Goal: Transaction & Acquisition: Purchase product/service

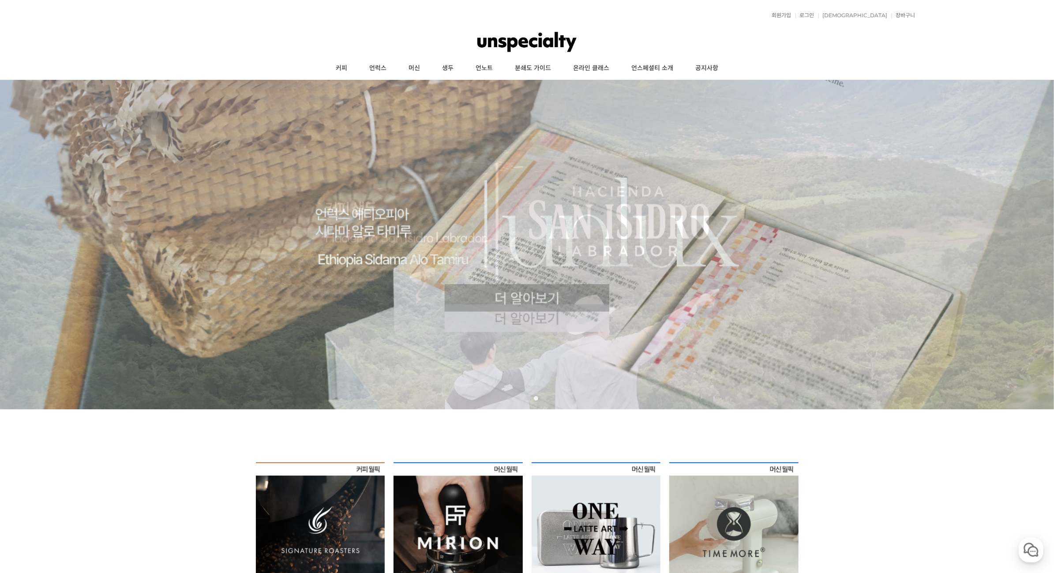
click at [337, 485] on img at bounding box center [320, 527] width 129 height 129
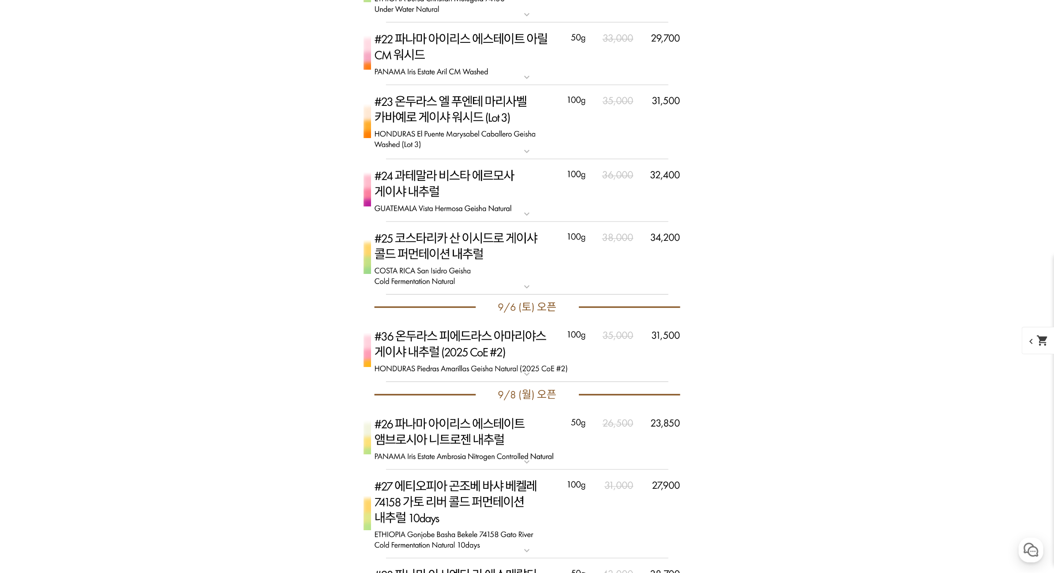
scroll to position [3831, 0]
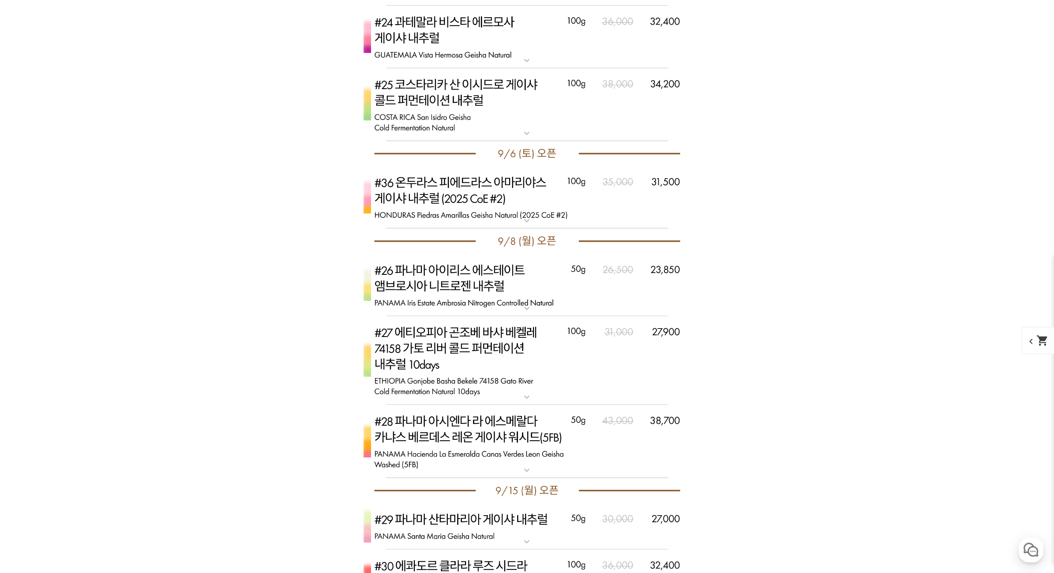
click at [442, 354] on img at bounding box center [527, 360] width 353 height 89
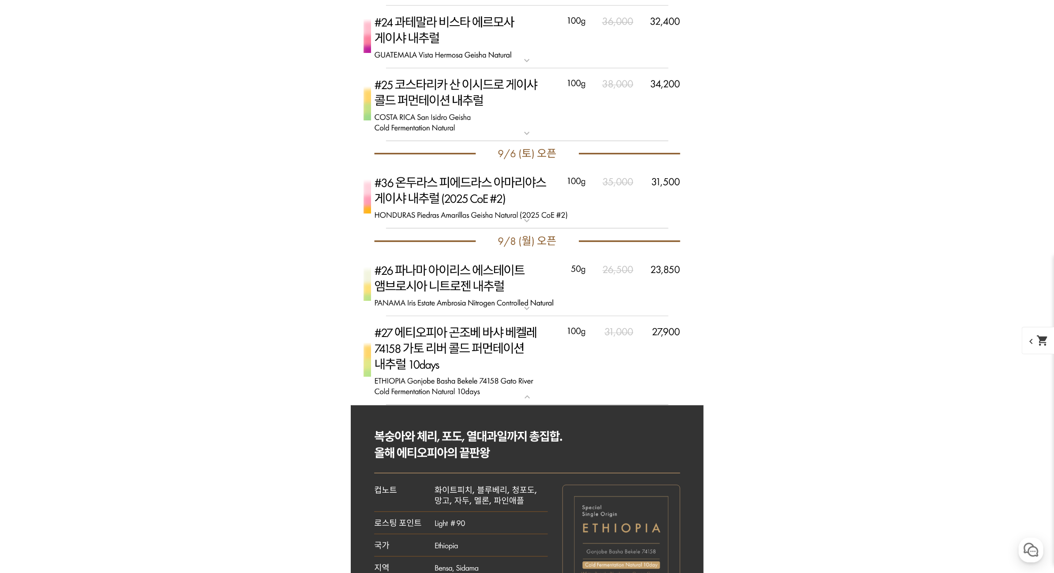
scroll to position [3958, 0]
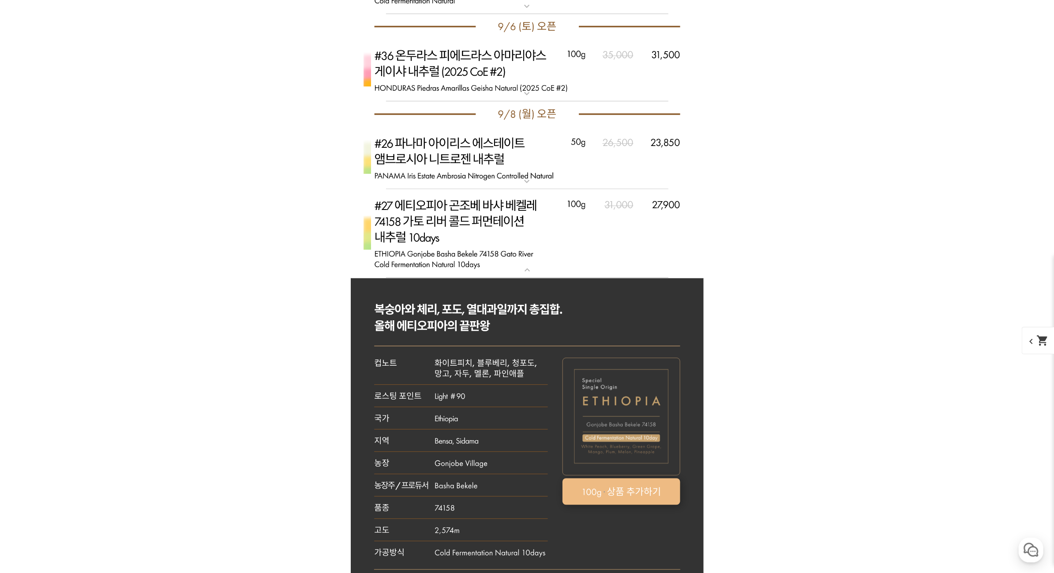
click at [604, 485] on rect at bounding box center [621, 492] width 118 height 26
select select "[9.8 오픈] #27 에티오피아 곤조베 [PERSON_NAME] 74158 가토 리버 콜드 퍼먼테이션 내추럴 10 days"
select select "100g"
click at [517, 201] on img at bounding box center [527, 233] width 353 height 89
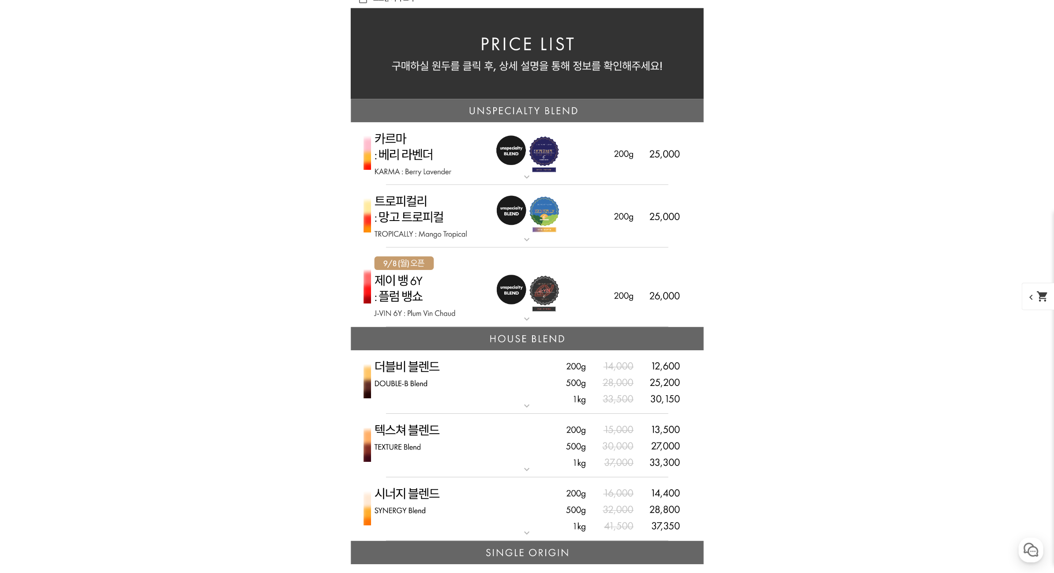
scroll to position [2105, 0]
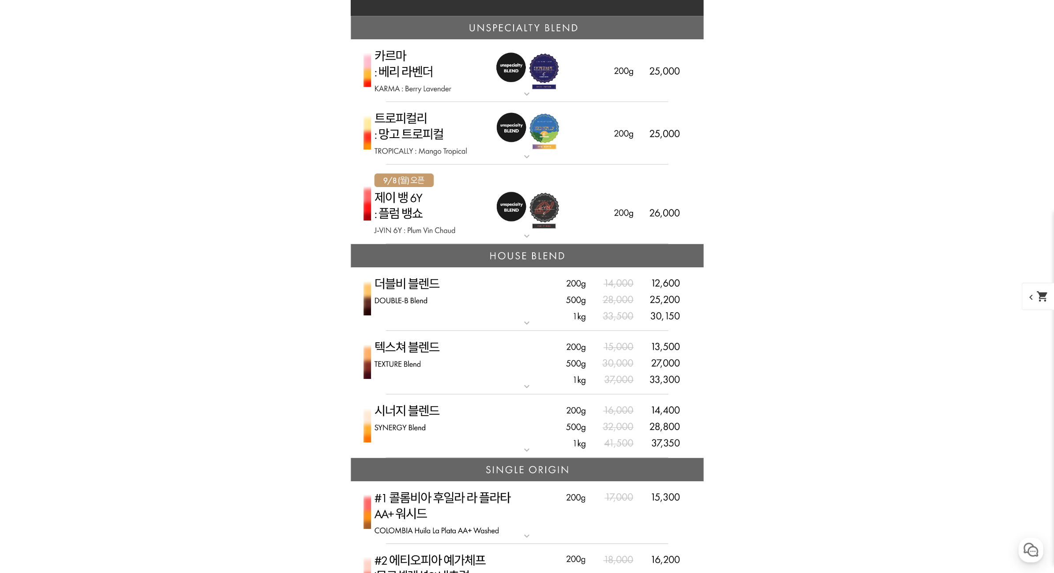
click at [488, 211] on img at bounding box center [527, 205] width 353 height 80
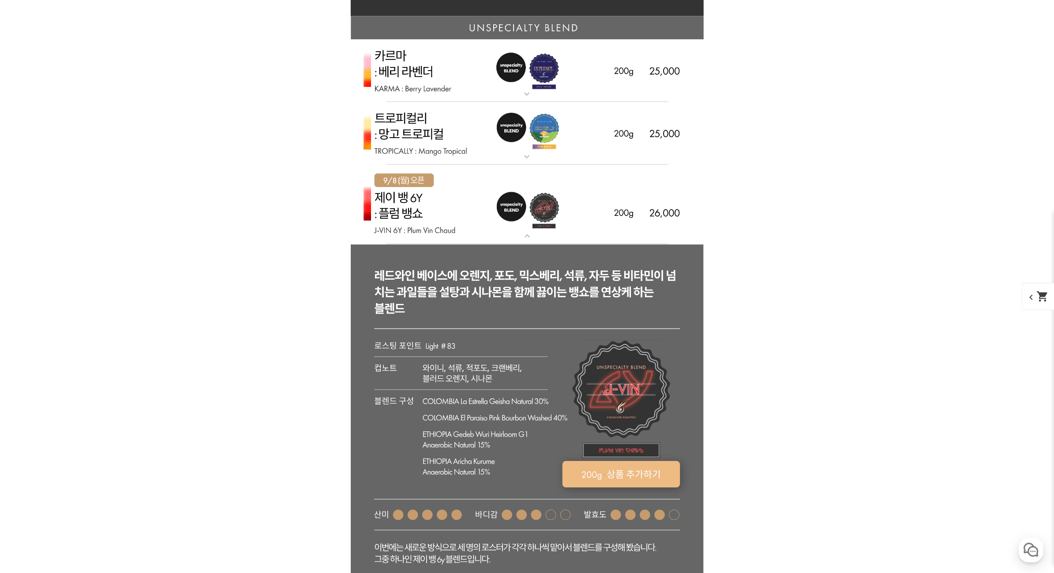
click at [619, 466] on rect at bounding box center [621, 474] width 118 height 26
select select "[9.8 오픈] 제이 뱅 6y - 자두 뱅쇼 (언스페셜티 블렌드)"
select select "200g"
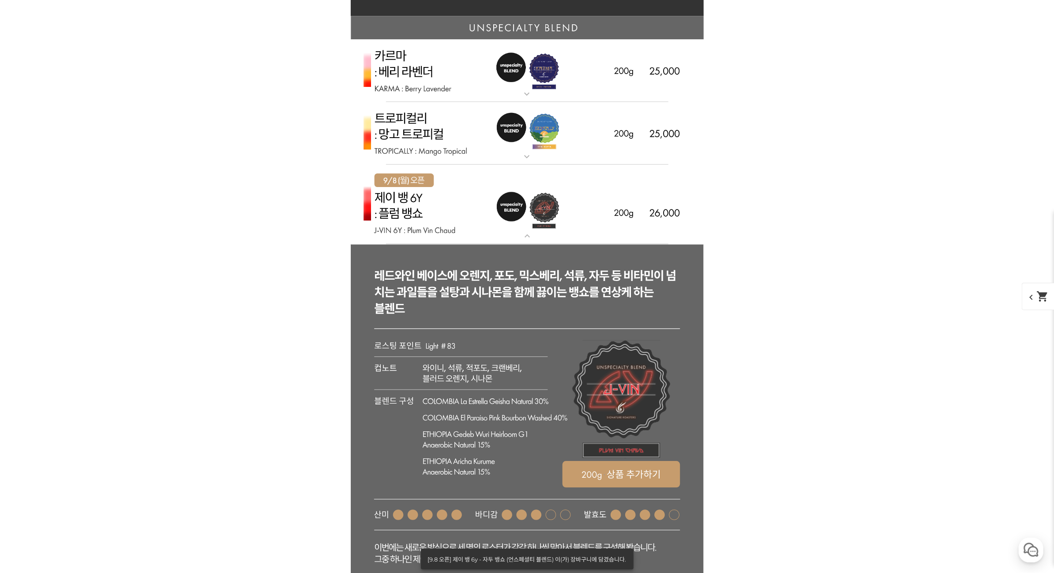
click at [495, 216] on img at bounding box center [527, 205] width 353 height 80
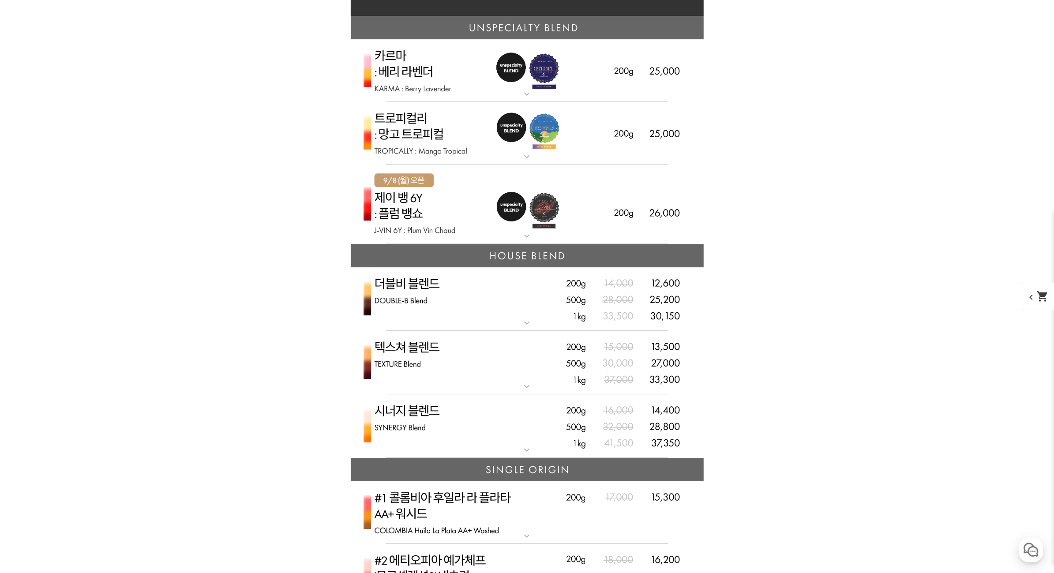
scroll to position [2837, 0]
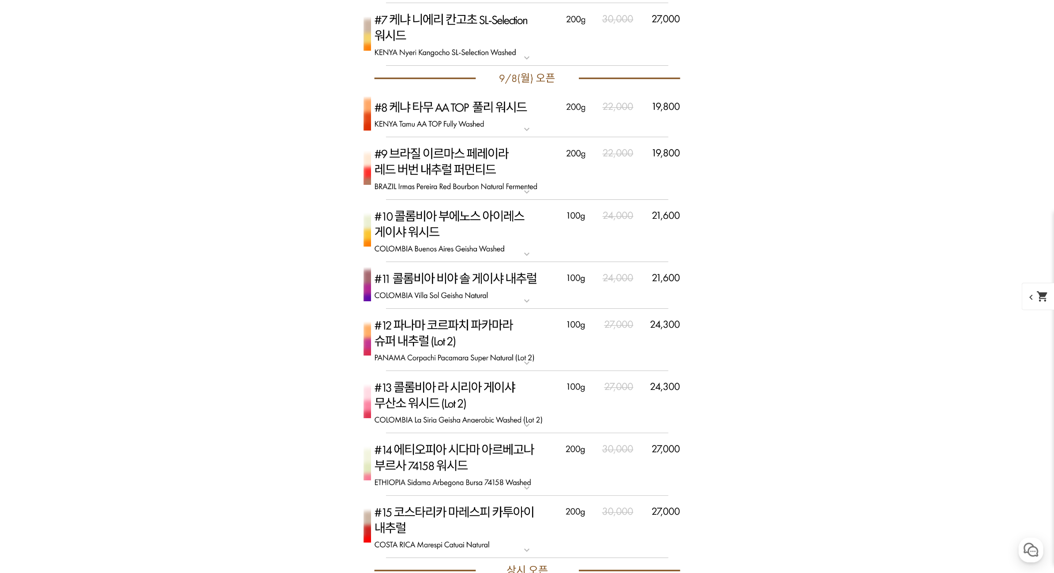
click at [474, 412] on img at bounding box center [527, 402] width 353 height 63
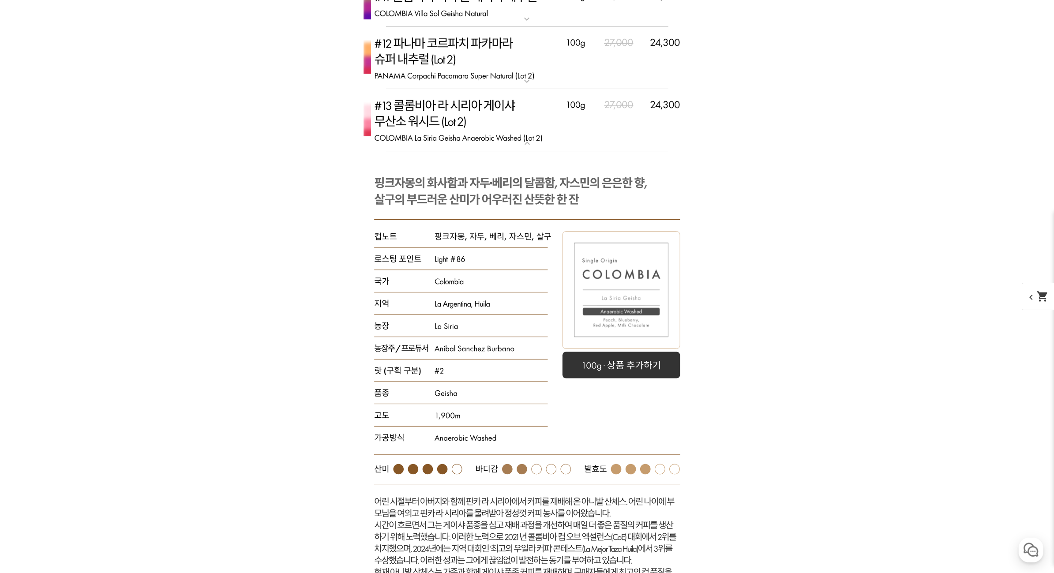
scroll to position [3242, 0]
